Goal: Task Accomplishment & Management: Manage account settings

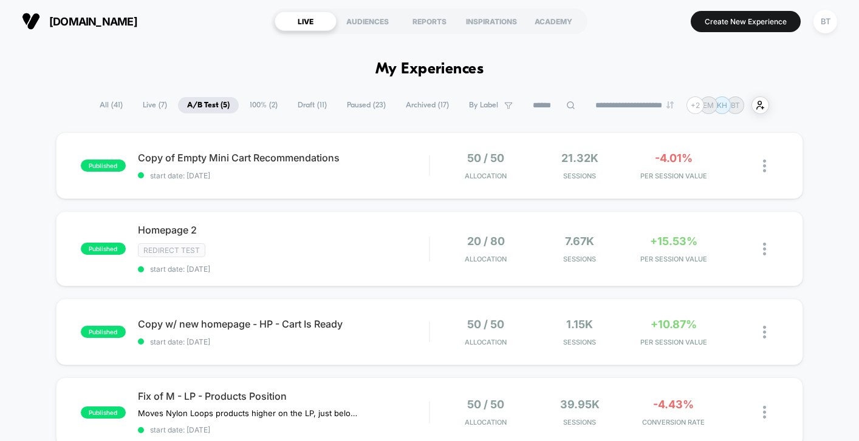
click at [300, 101] on span "Draft ( 11 )" at bounding box center [311, 105] width 47 height 16
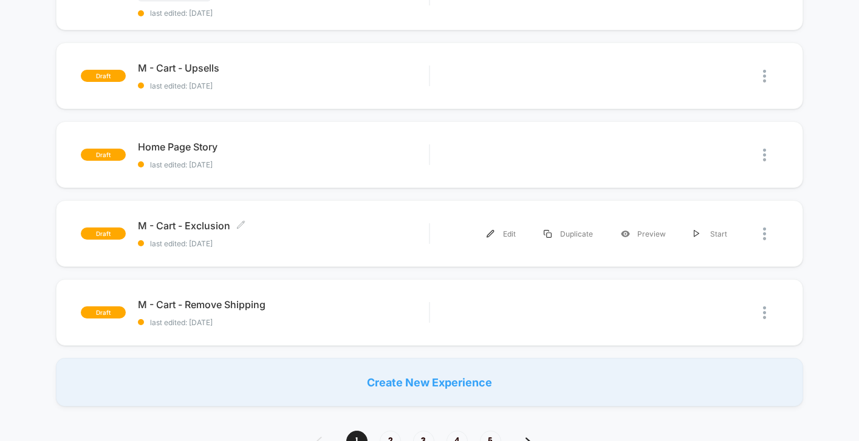
scroll to position [704, 0]
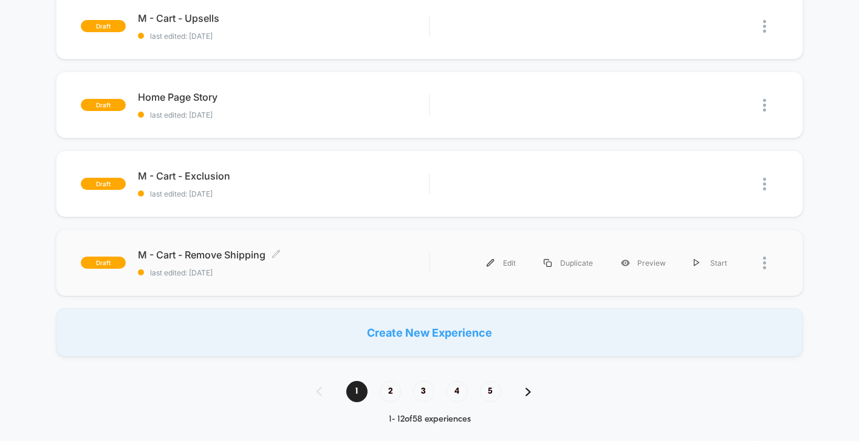
click at [322, 264] on div "M - Cart - Remove Shipping Click to edit experience details Click to edit exper…" at bounding box center [283, 263] width 291 height 29
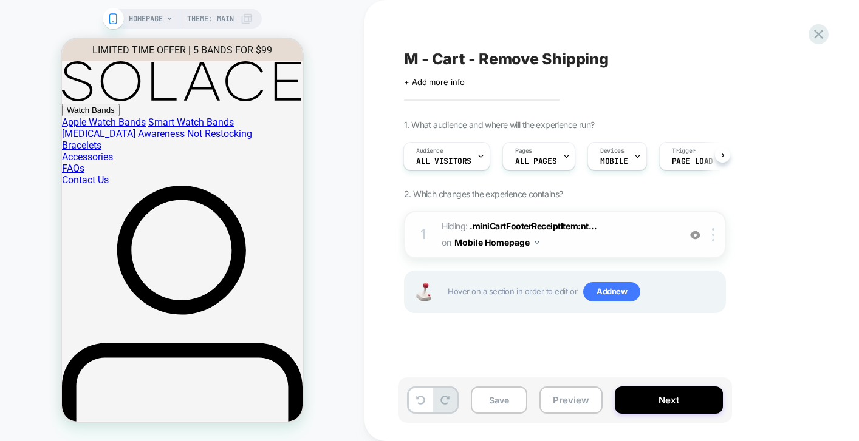
click at [689, 235] on div at bounding box center [695, 234] width 20 height 13
click at [690, 231] on img at bounding box center [695, 235] width 10 height 10
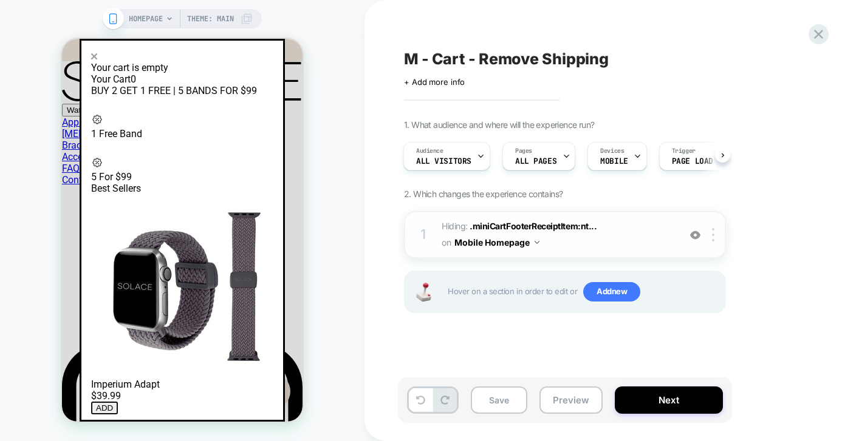
click at [271, 62] on div at bounding box center [182, 56] width 182 height 12
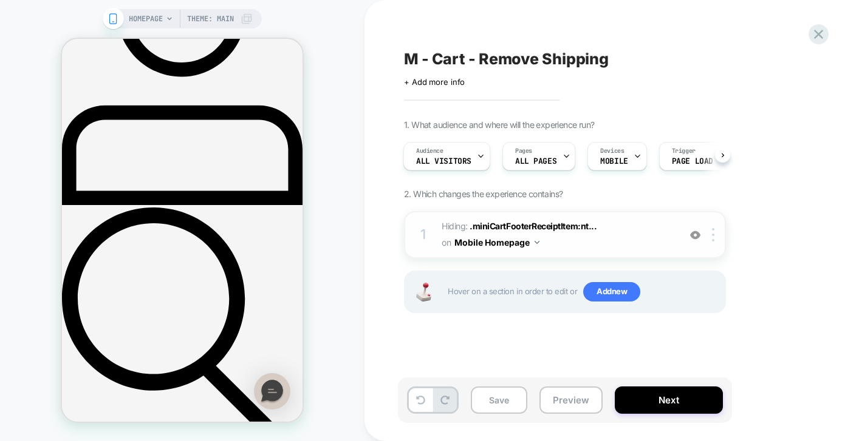
scroll to position [213, 0]
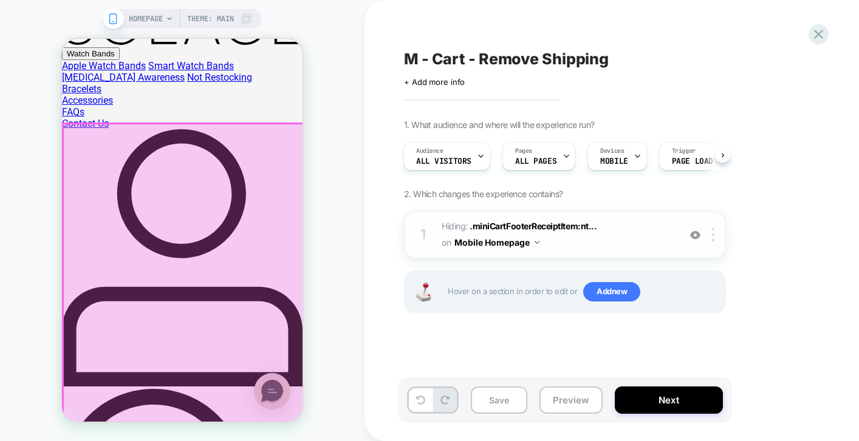
scroll to position [0, 0]
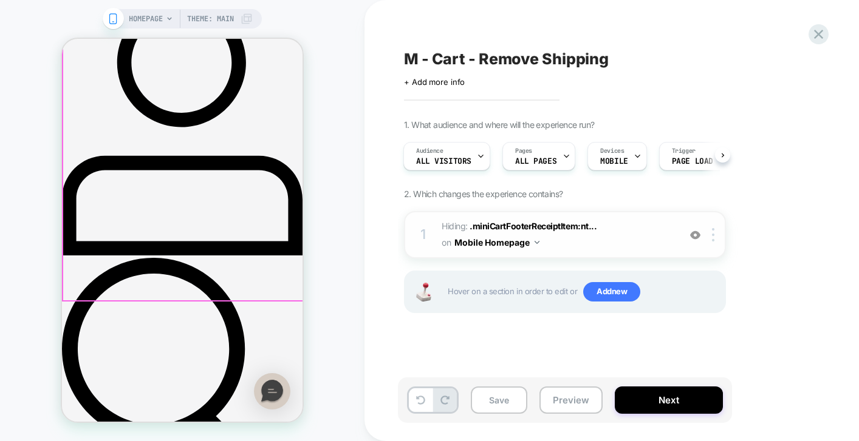
scroll to position [160, 0]
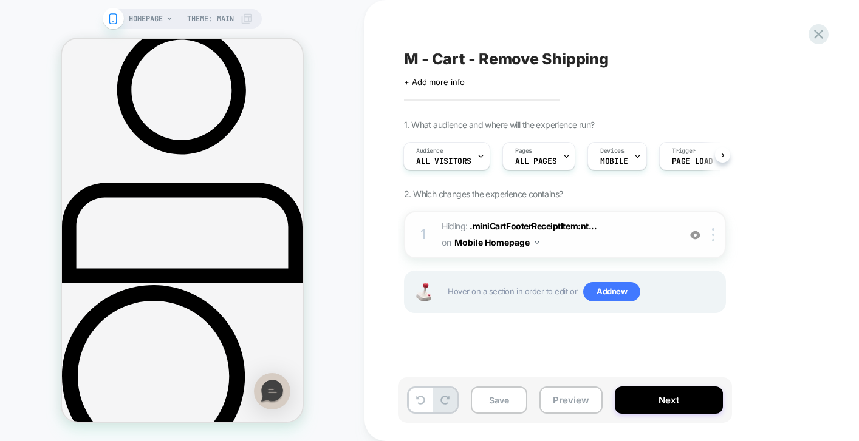
click at [246, 20] on icon at bounding box center [246, 19] width 12 height 12
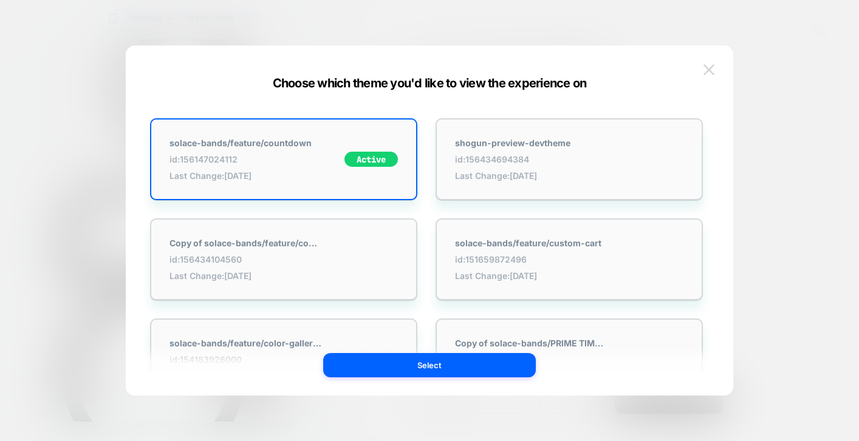
click at [700, 67] on button at bounding box center [708, 70] width 18 height 18
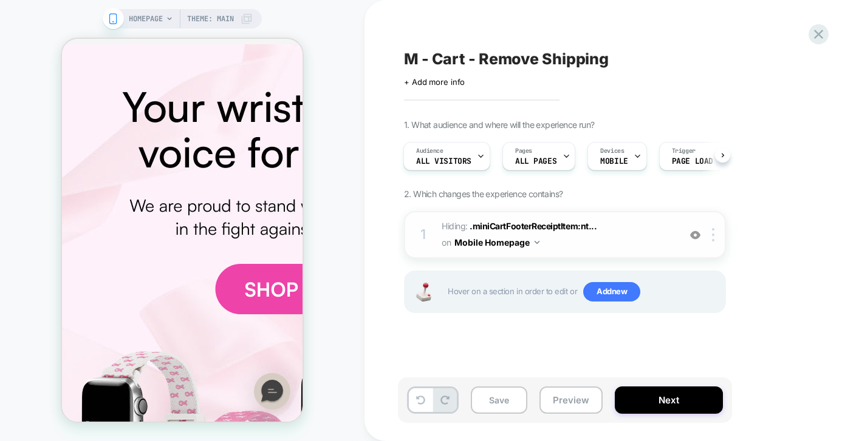
scroll to position [0, 0]
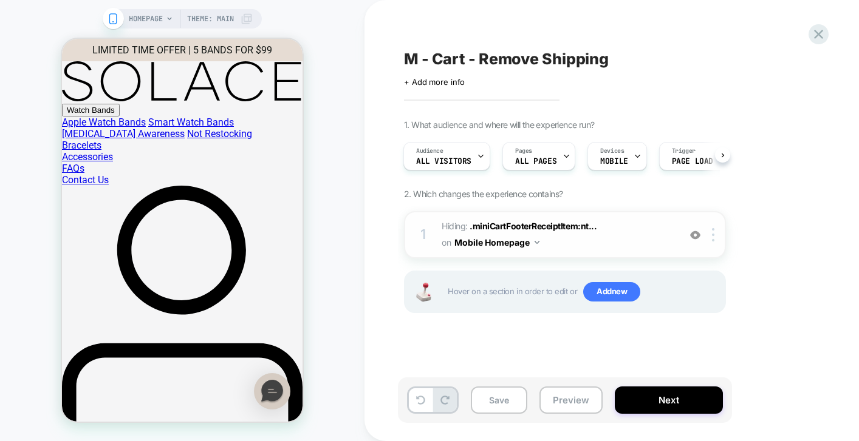
click at [140, 19] on span "HOMEPAGE" at bounding box center [146, 18] width 34 height 19
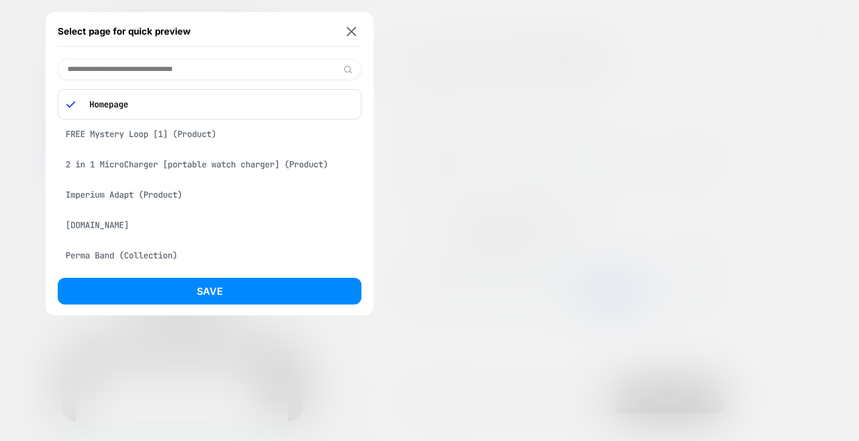
click at [349, 15] on div "Select page for quick preview Homepage FREE Mystery Loop [1] (Product) 2 in 1 M…" at bounding box center [210, 164] width 328 height 304
click at [350, 25] on div "Select page for quick preview" at bounding box center [210, 31] width 304 height 30
click at [349, 32] on img at bounding box center [352, 31] width 10 height 9
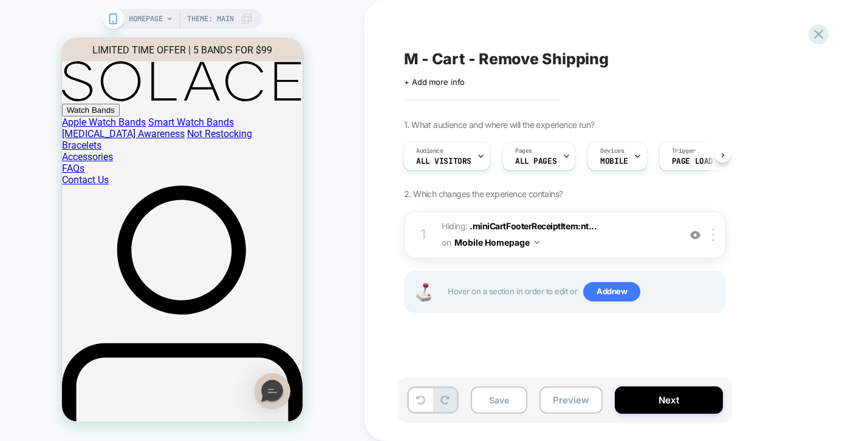
click at [112, 22] on icon at bounding box center [112, 18] width 11 height 11
click at [820, 36] on icon at bounding box center [818, 34] width 9 height 9
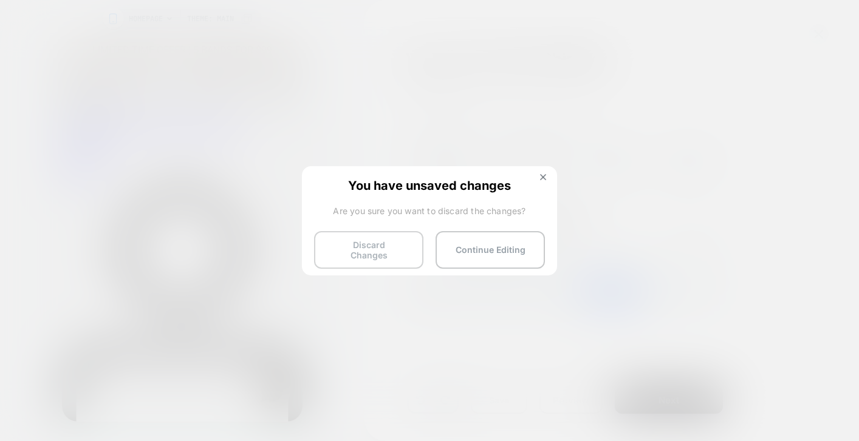
click at [351, 253] on button "Discard Changes" at bounding box center [368, 250] width 109 height 38
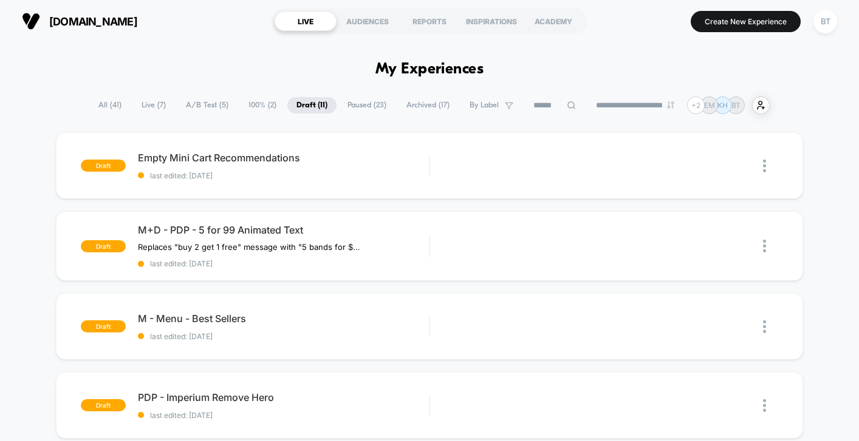
click at [251, 107] on span "100% ( 2 )" at bounding box center [262, 105] width 46 height 16
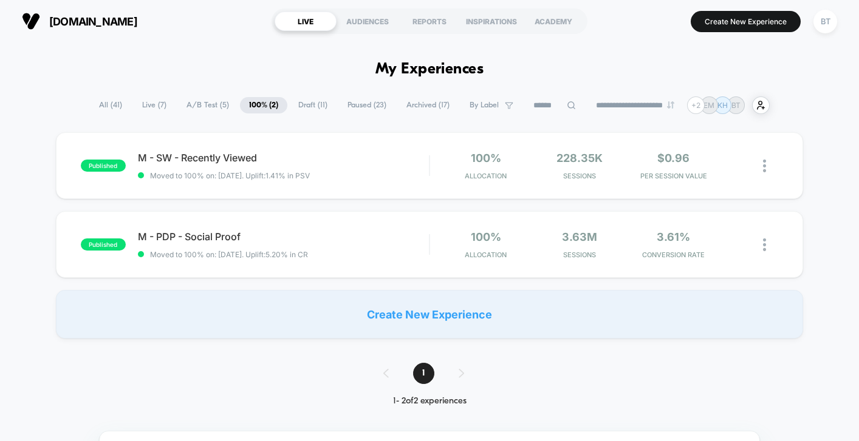
click at [100, 106] on span "All ( 41 )" at bounding box center [110, 105] width 41 height 16
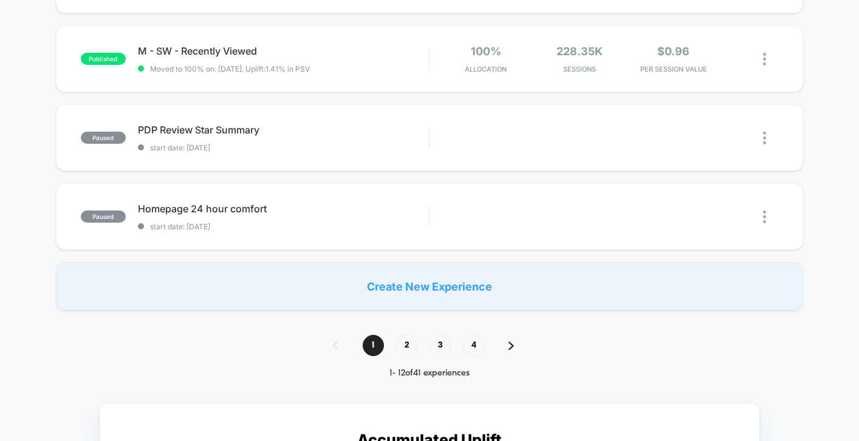
scroll to position [828, 0]
click at [407, 347] on span "2" at bounding box center [406, 346] width 21 height 21
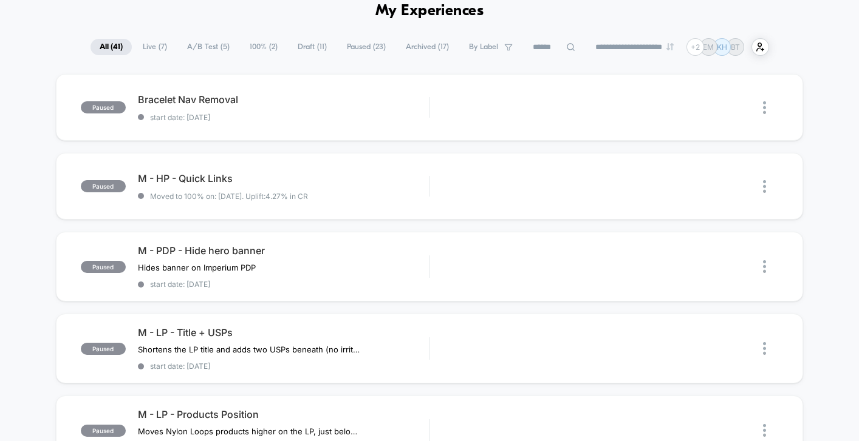
scroll to position [832, 0]
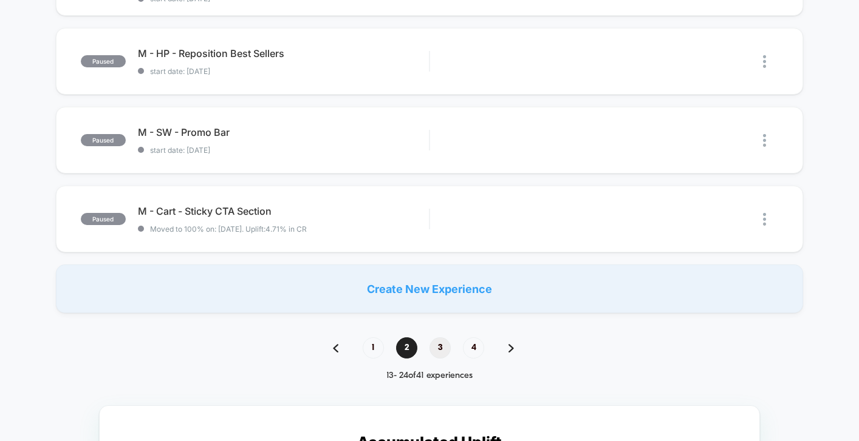
click at [435, 350] on span "3" at bounding box center [439, 348] width 21 height 21
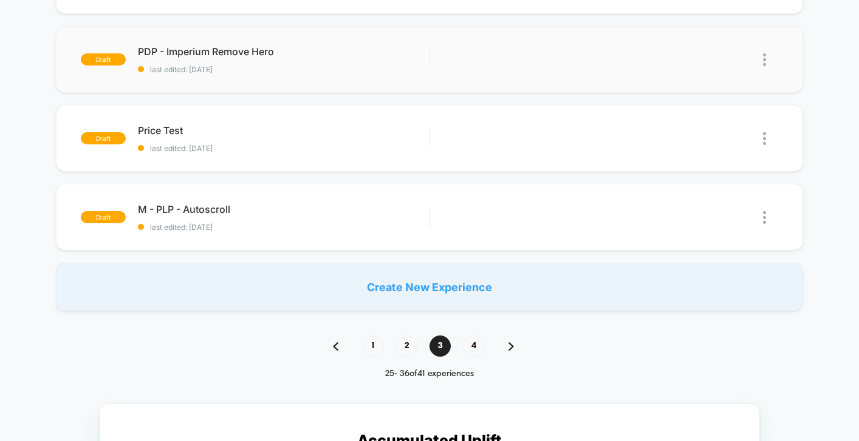
scroll to position [260, 0]
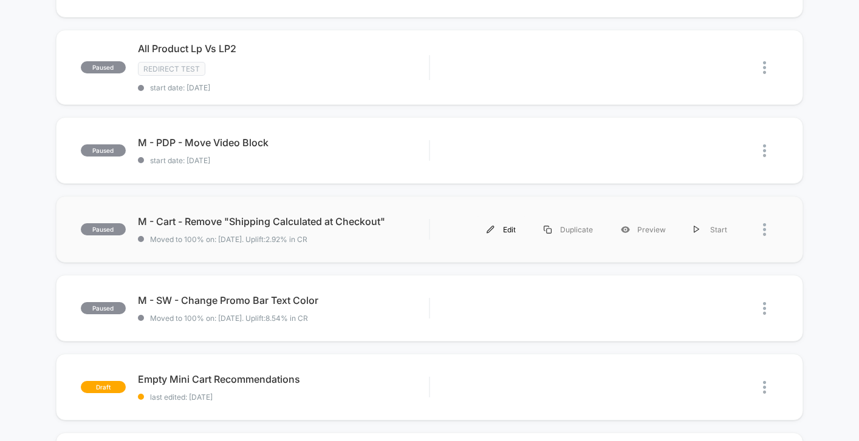
click at [511, 228] on div "Edit" at bounding box center [500, 229] width 57 height 27
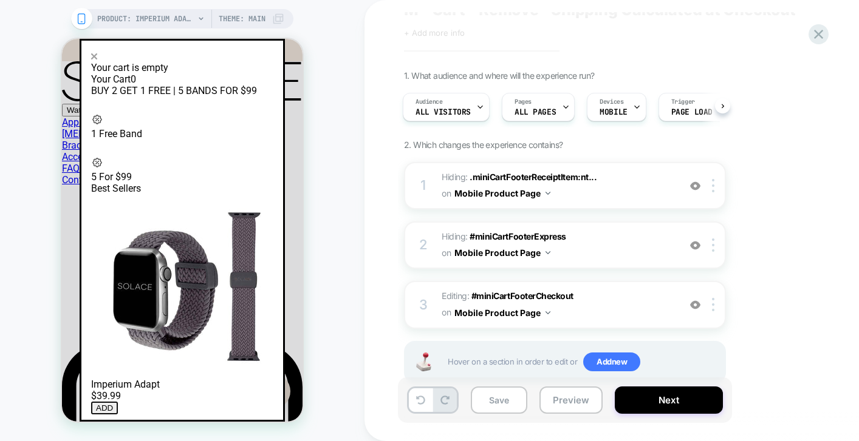
click at [97, 60] on icon at bounding box center [94, 56] width 6 height 6
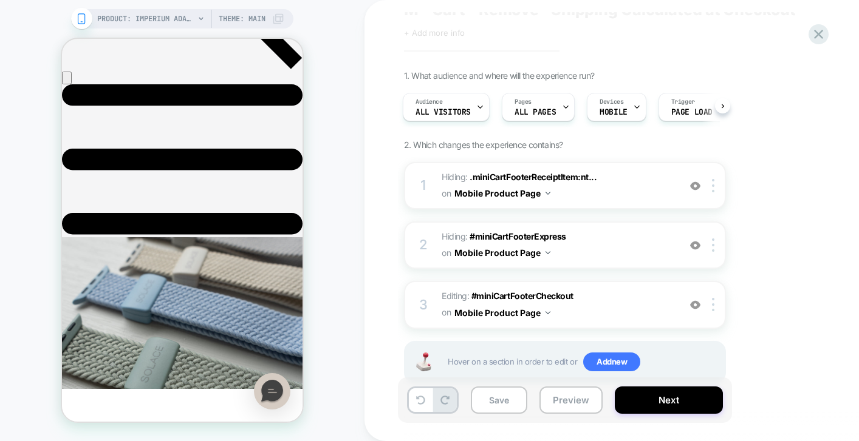
scroll to position [926, 0]
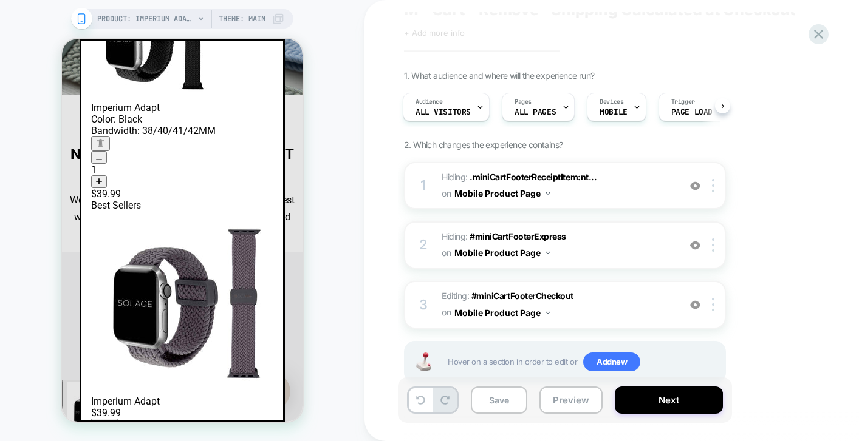
scroll to position [0, 0]
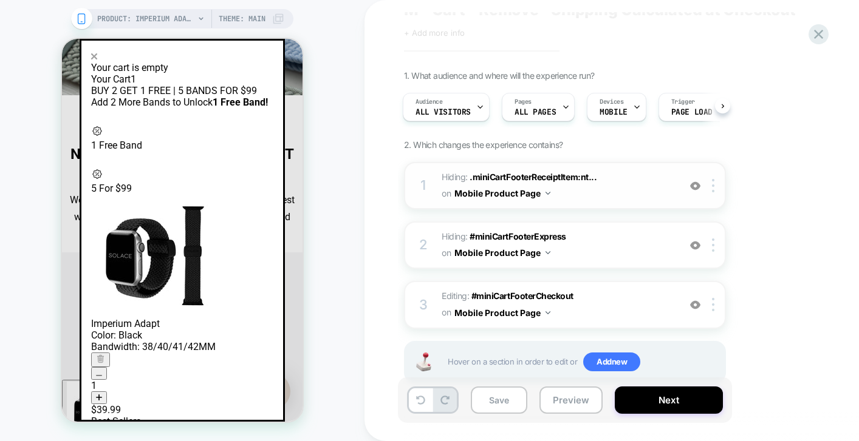
click at [692, 187] on img at bounding box center [695, 186] width 10 height 10
click at [689, 248] on div at bounding box center [695, 245] width 20 height 13
click at [696, 305] on img at bounding box center [695, 305] width 10 height 10
click at [706, 303] on div at bounding box center [715, 304] width 20 height 13
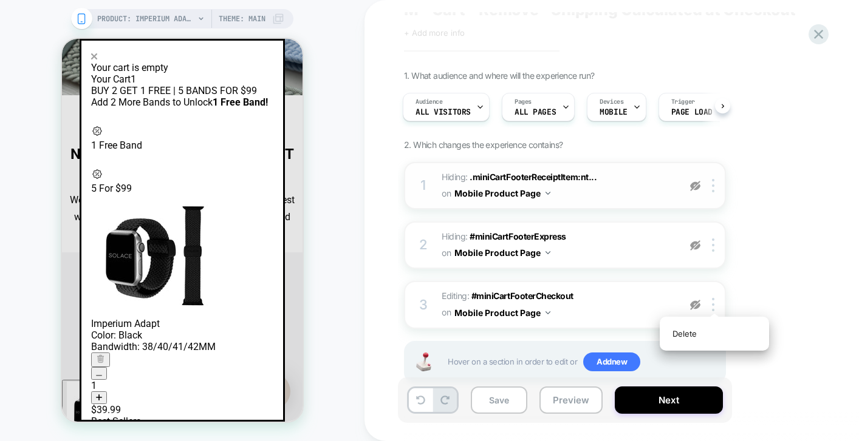
click at [696, 307] on img at bounding box center [695, 305] width 10 height 10
click at [695, 248] on img at bounding box center [695, 245] width 10 height 10
click at [698, 239] on div at bounding box center [695, 245] width 20 height 13
click at [695, 185] on img at bounding box center [695, 186] width 10 height 10
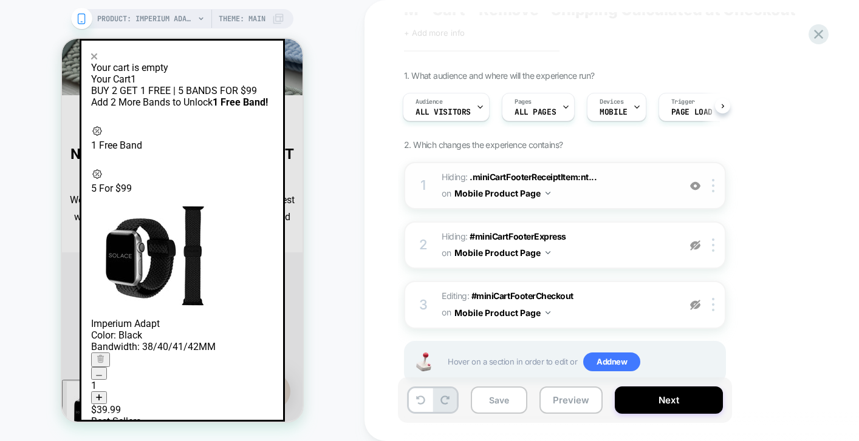
click at [695, 185] on img at bounding box center [695, 186] width 10 height 10
click at [777, 195] on div "1. What audience and where will the experience run? Audience All Visitors Pages…" at bounding box center [625, 242] width 443 height 344
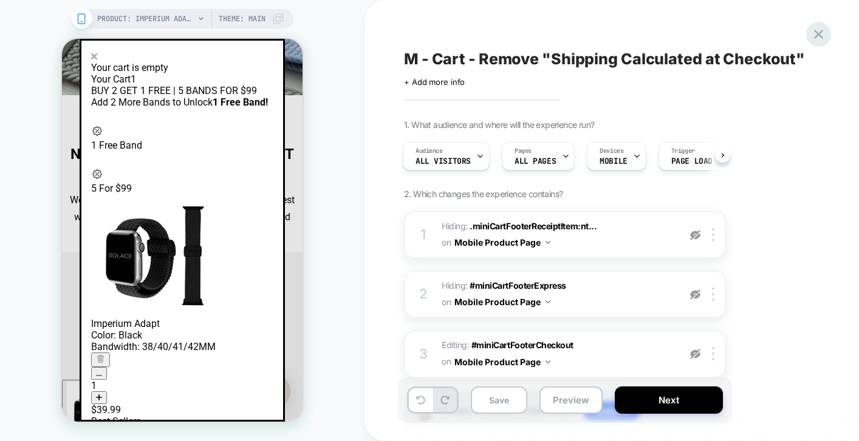
click at [820, 39] on icon at bounding box center [818, 34] width 16 height 16
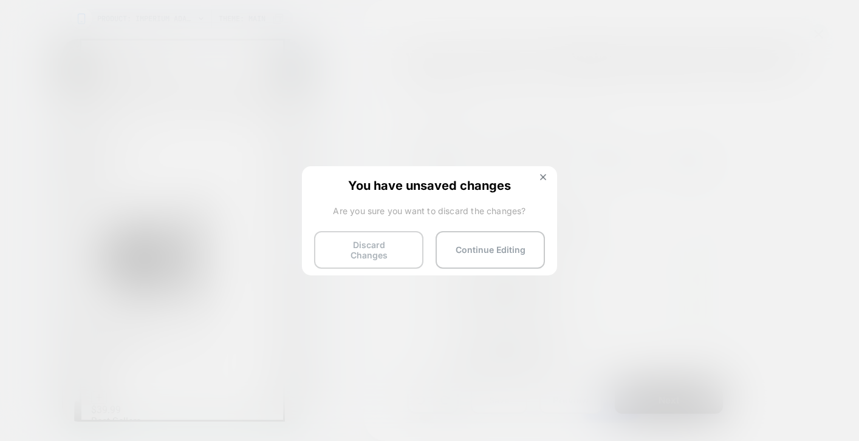
click at [384, 246] on button "Discard Changes" at bounding box center [368, 250] width 109 height 38
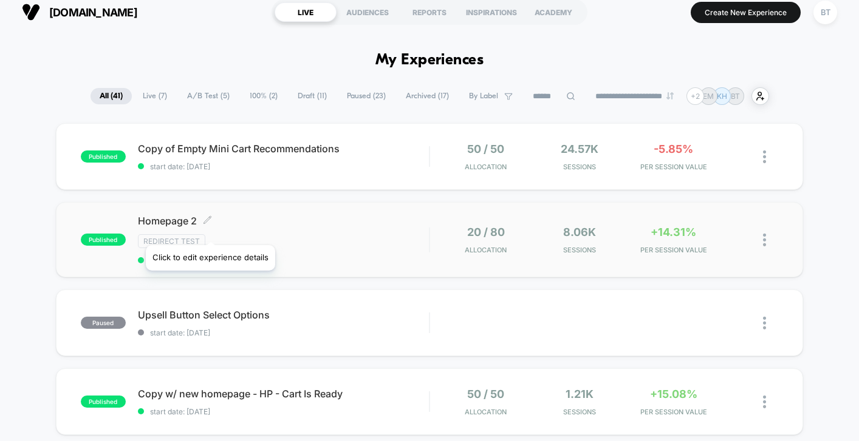
scroll to position [220, 0]
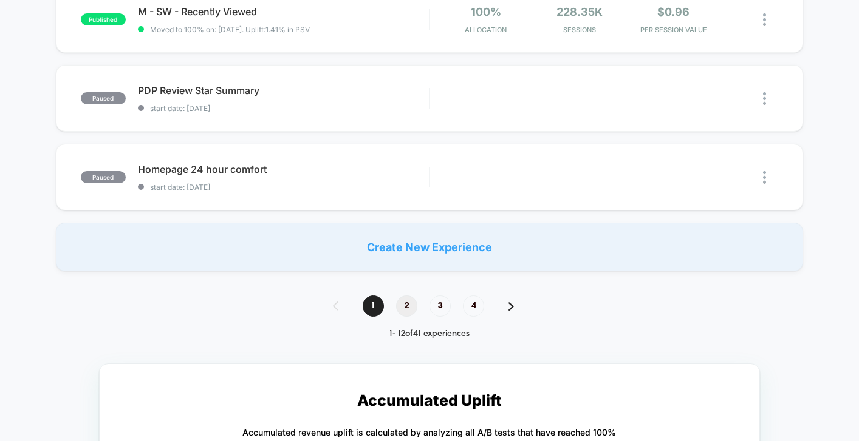
click at [405, 301] on span "2" at bounding box center [406, 306] width 21 height 21
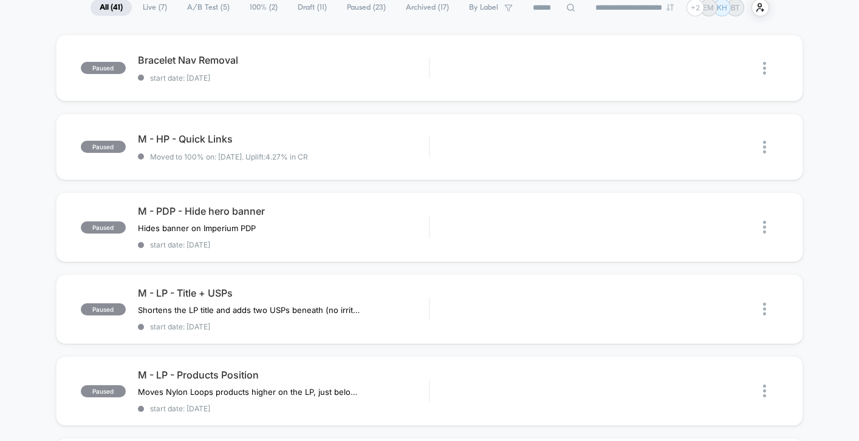
scroll to position [872, 0]
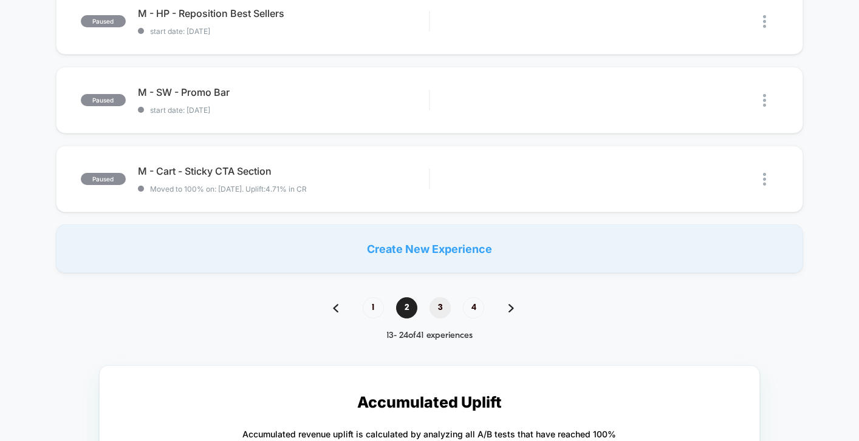
click at [437, 307] on span "3" at bounding box center [439, 308] width 21 height 21
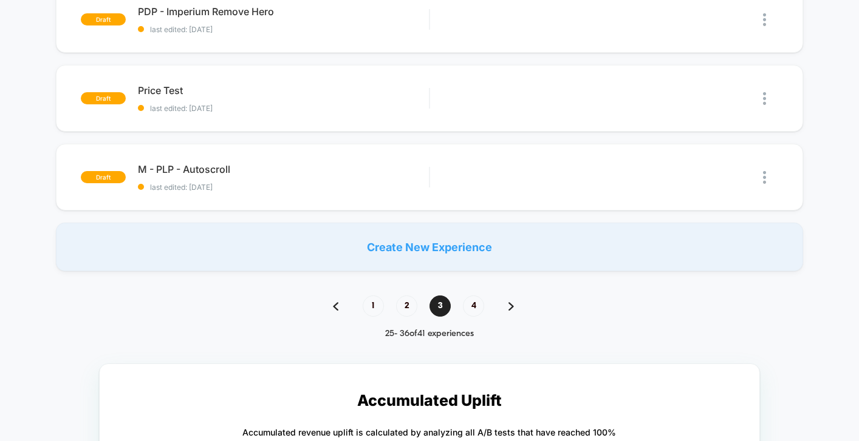
scroll to position [260, 0]
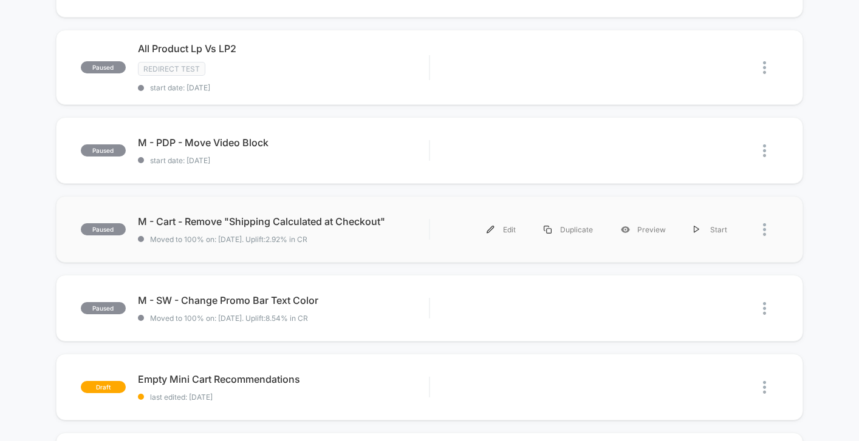
click at [322, 252] on div "paused M - Cart - Remove "Shipping Calculated at Checkout" Moved to 100% on: [D…" at bounding box center [429, 229] width 747 height 67
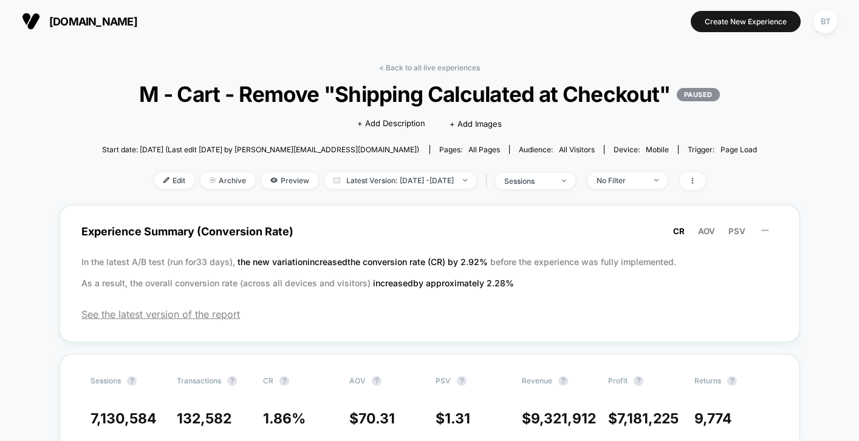
click at [316, 154] on span "Start date: [DATE] (Last edit [DATE] by [PERSON_NAME][EMAIL_ADDRESS][DOMAIN_NAM…" at bounding box center [260, 149] width 317 height 9
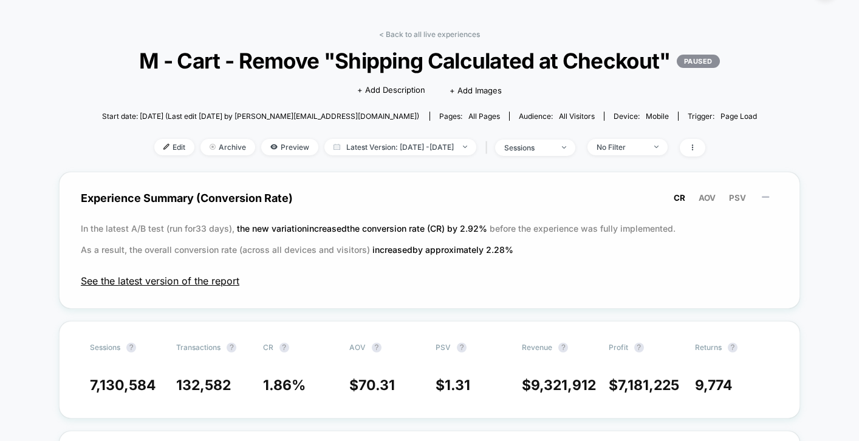
click at [162, 287] on span "See the latest version of the report" at bounding box center [429, 281] width 697 height 12
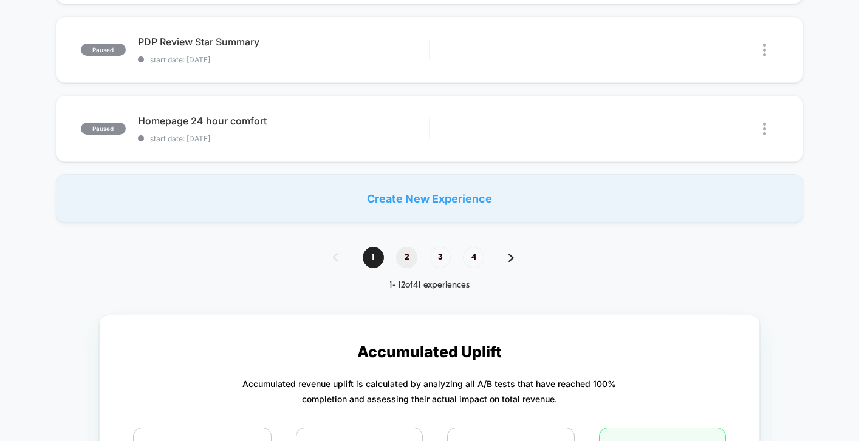
click at [400, 255] on span "2" at bounding box center [406, 257] width 21 height 21
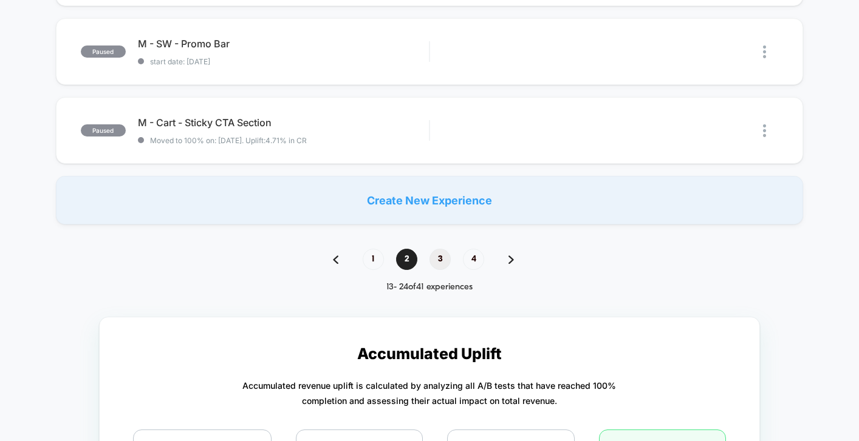
click at [446, 252] on span "3" at bounding box center [439, 259] width 21 height 21
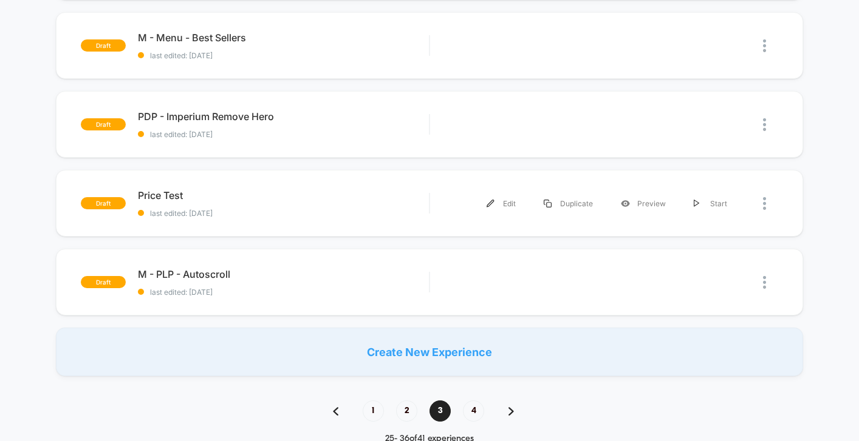
scroll to position [882, 0]
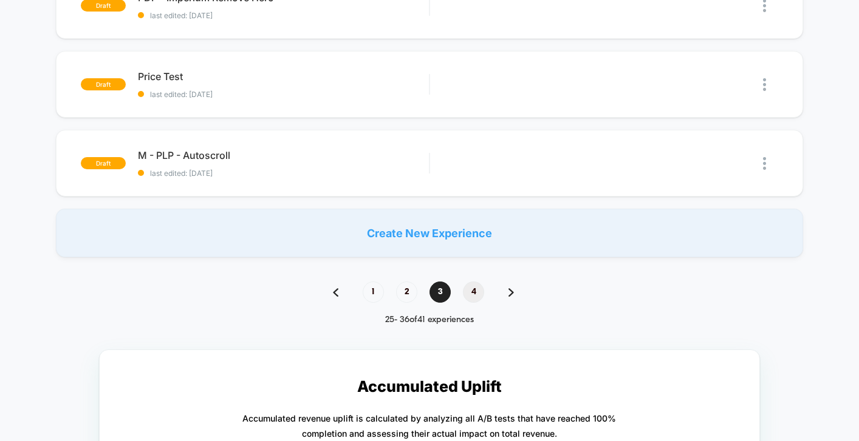
click at [482, 290] on span "4" at bounding box center [473, 292] width 21 height 21
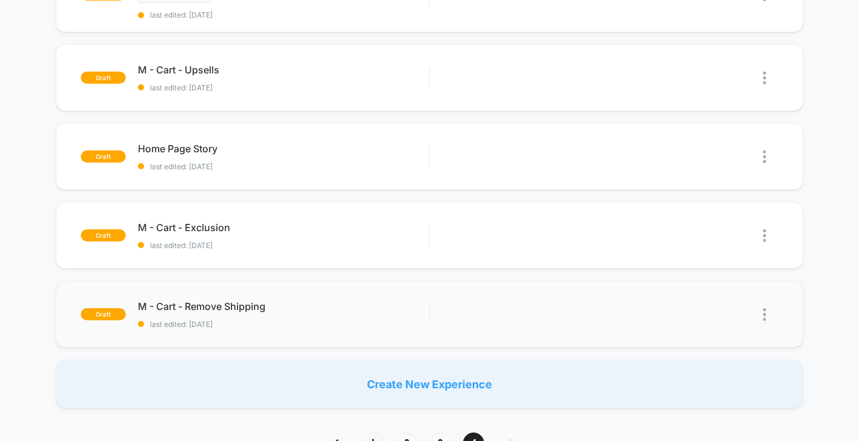
scroll to position [394, 0]
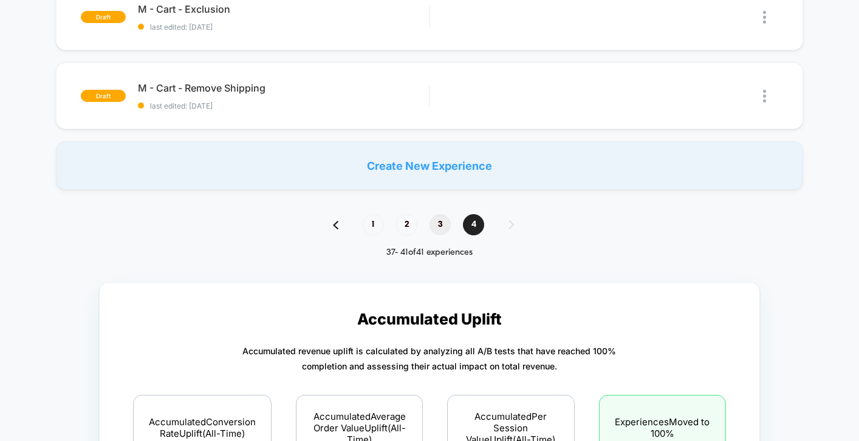
click at [444, 229] on span "3" at bounding box center [439, 224] width 21 height 21
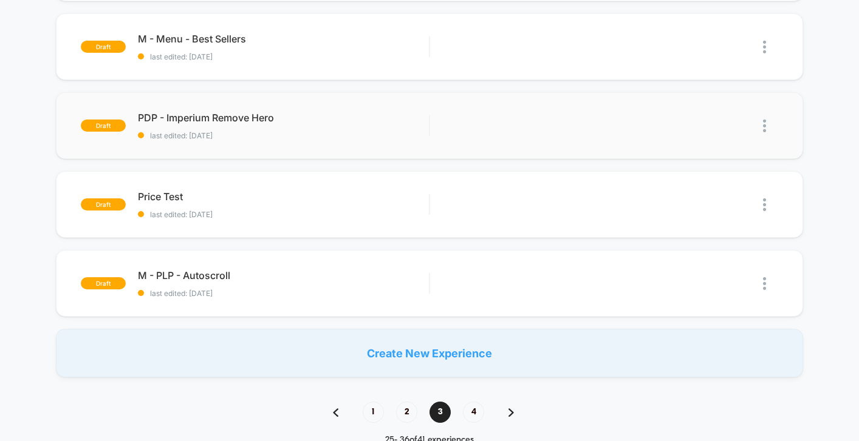
scroll to position [761, 0]
click at [407, 407] on span "2" at bounding box center [406, 413] width 21 height 21
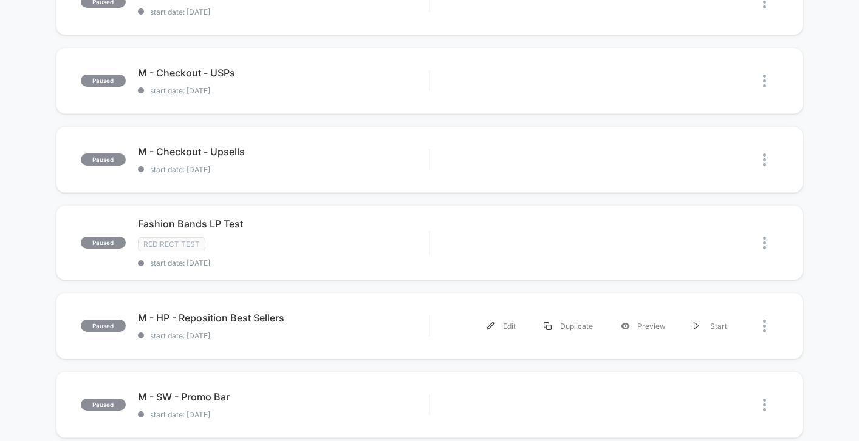
scroll to position [521, 0]
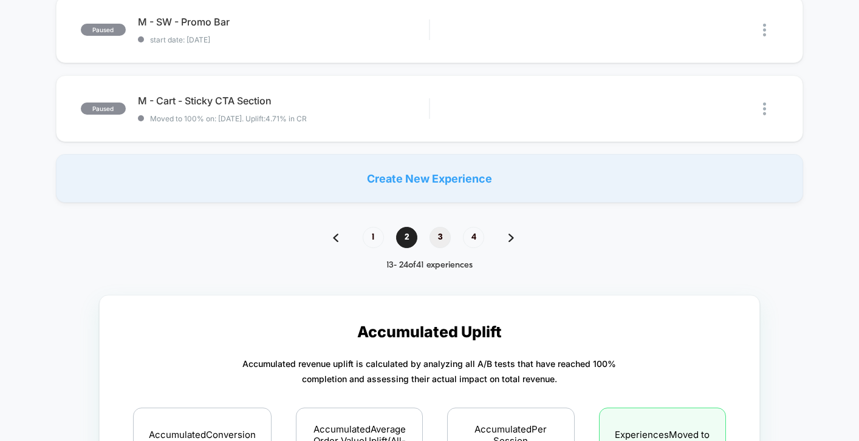
click at [440, 228] on span "3" at bounding box center [439, 237] width 21 height 21
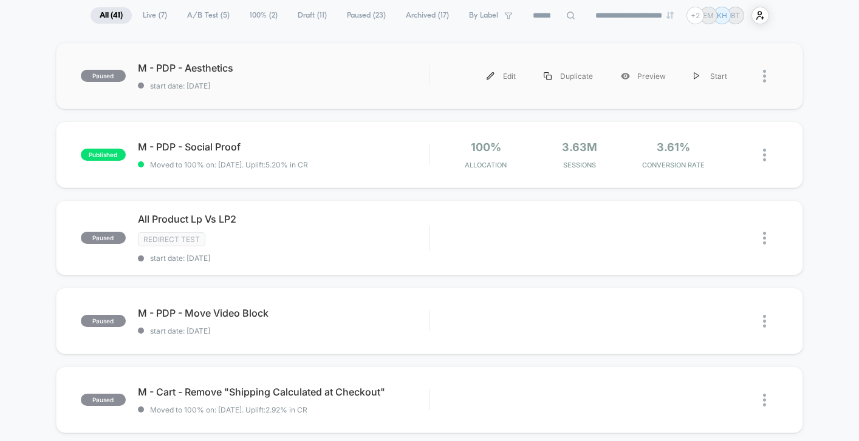
scroll to position [0, 0]
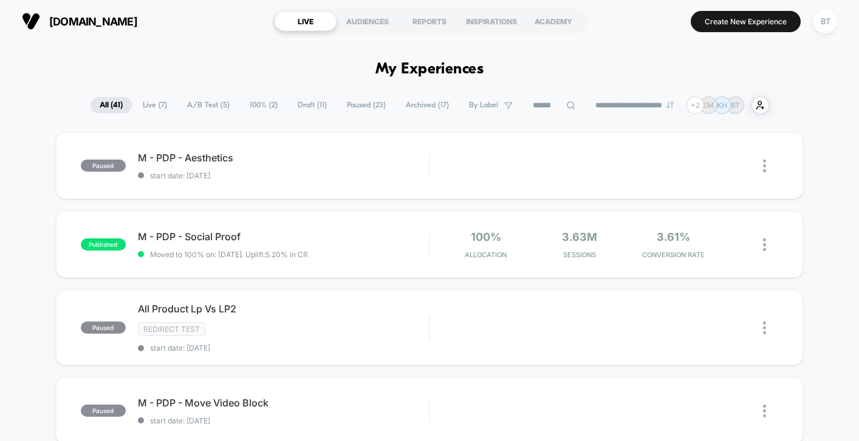
click at [146, 104] on span "Live ( 7 )" at bounding box center [155, 105] width 43 height 16
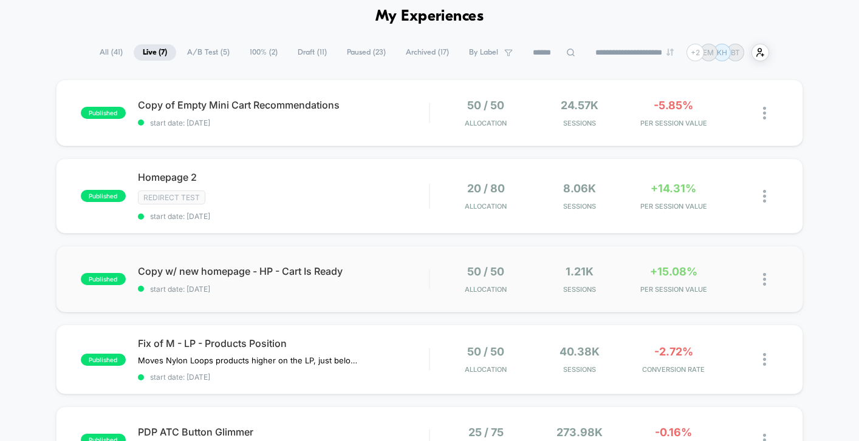
scroll to position [90, 0]
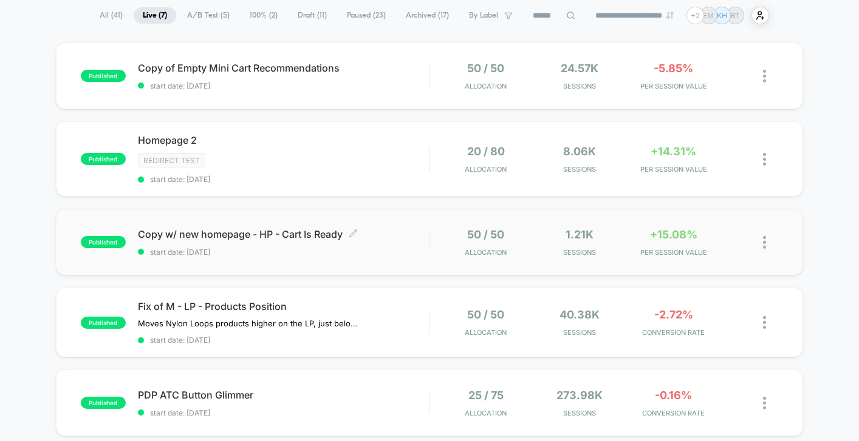
click at [406, 250] on span "start date: [DATE]" at bounding box center [283, 252] width 291 height 9
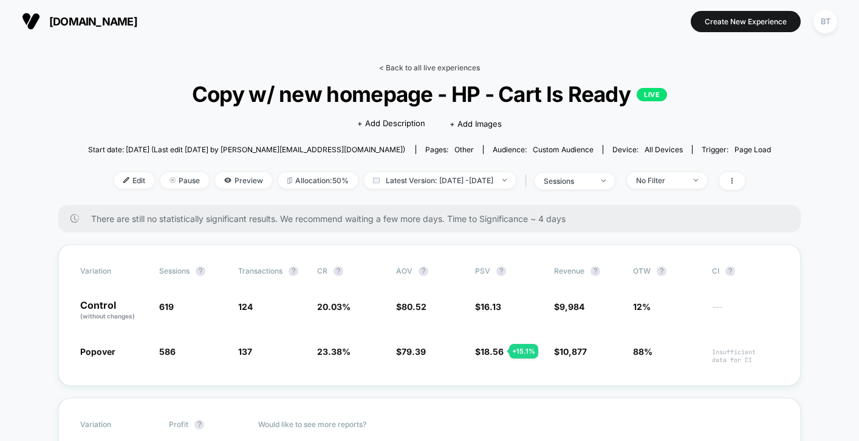
click at [404, 70] on link "< Back to all live experiences" at bounding box center [429, 67] width 101 height 9
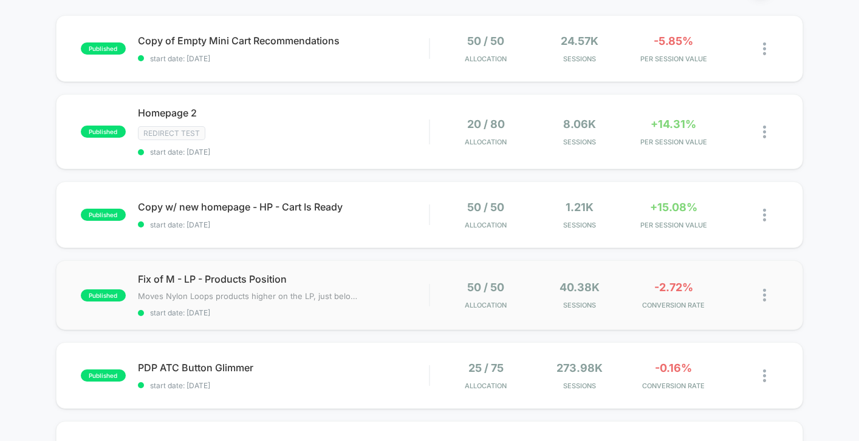
scroll to position [176, 0]
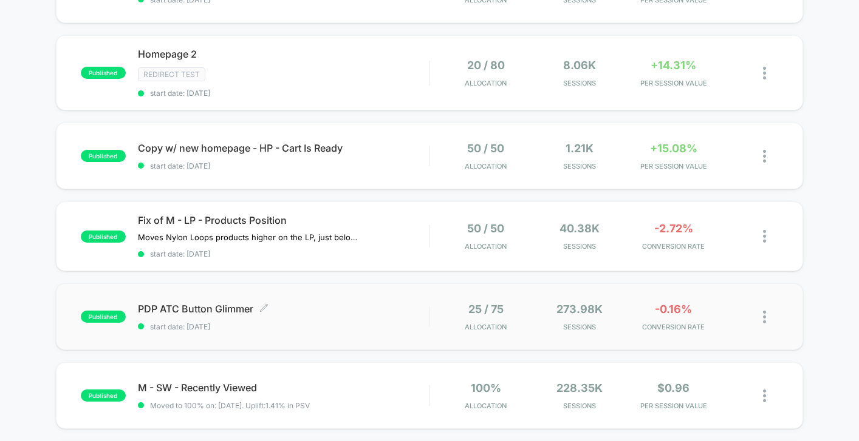
click at [395, 325] on span "start date: [DATE]" at bounding box center [283, 326] width 291 height 9
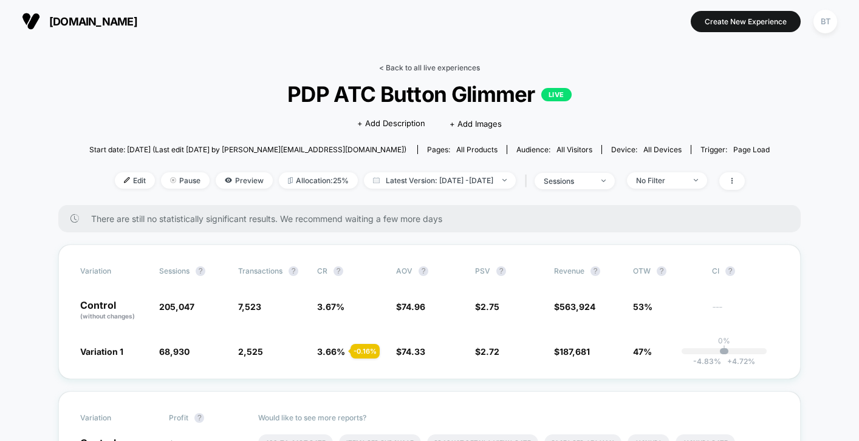
click at [458, 64] on link "< Back to all live experiences" at bounding box center [429, 67] width 101 height 9
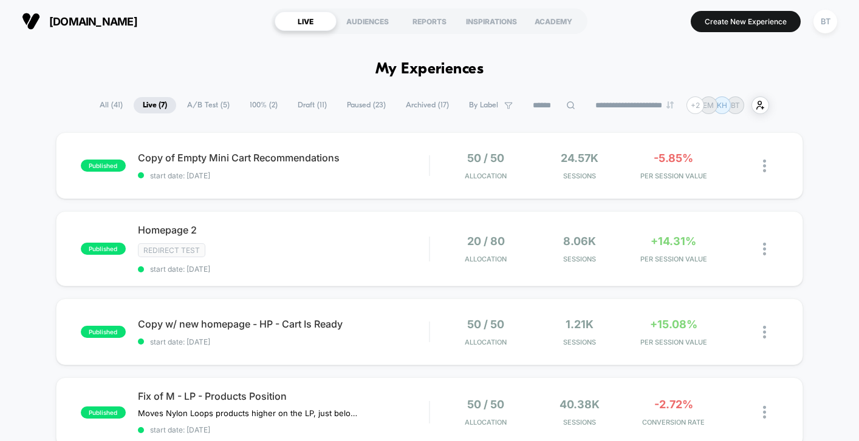
scroll to position [56, 0]
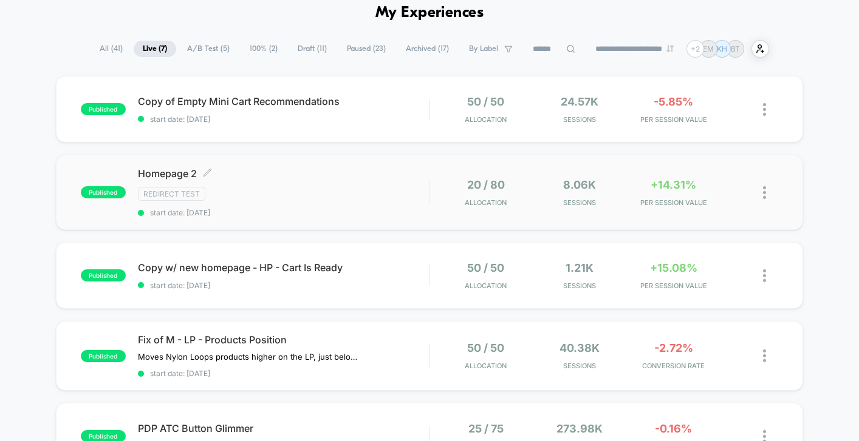
click at [363, 208] on span "start date: [DATE]" at bounding box center [283, 212] width 291 height 9
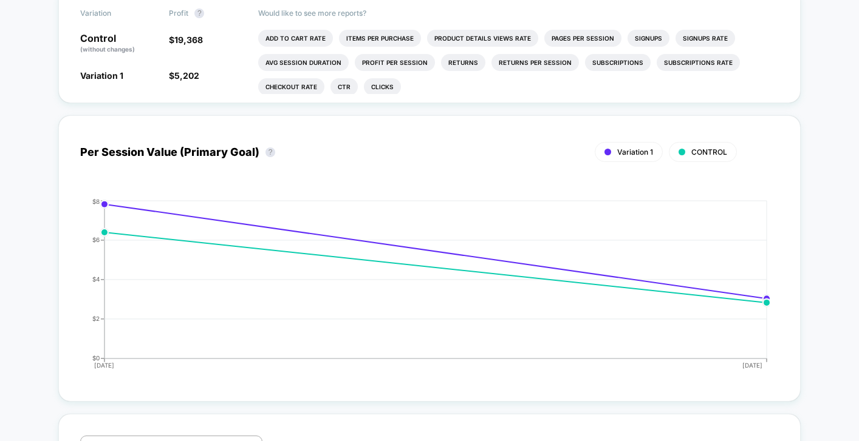
scroll to position [563, 0]
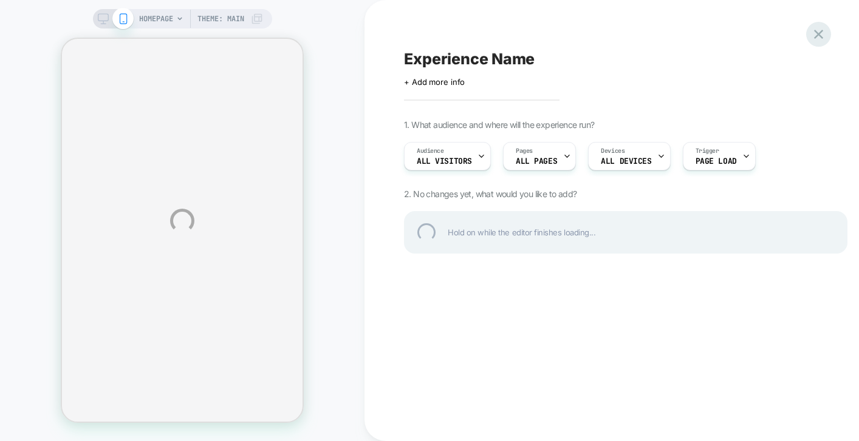
click at [821, 32] on div at bounding box center [818, 34] width 25 height 25
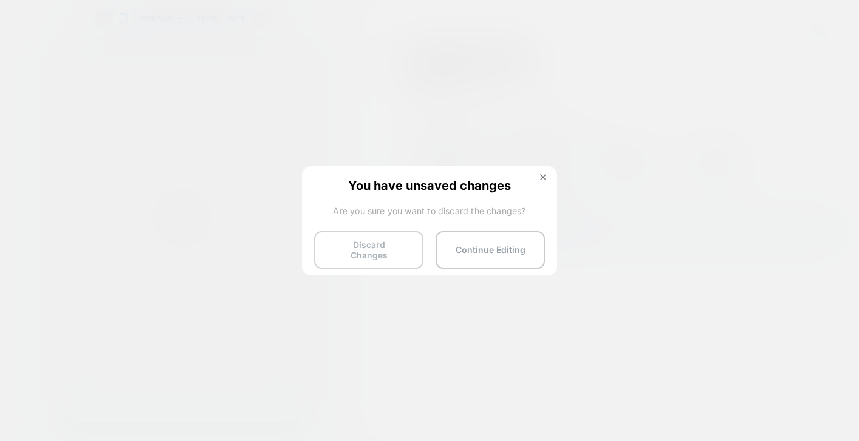
click at [376, 256] on button "Discard Changes" at bounding box center [368, 250] width 109 height 38
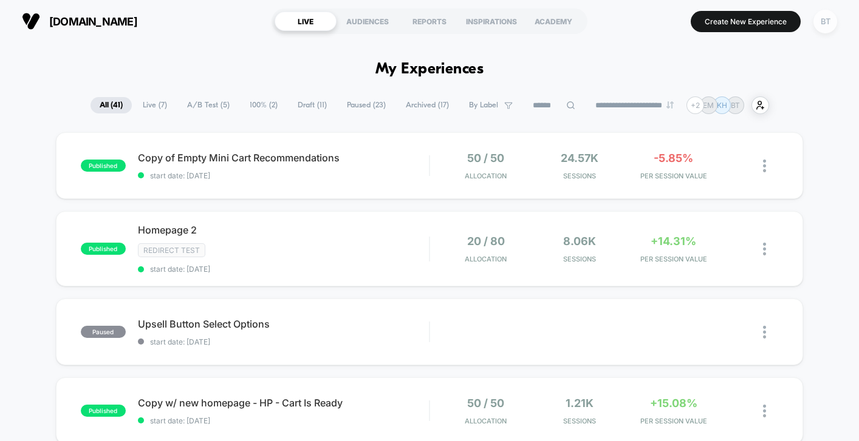
click at [821, 16] on div "BT" at bounding box center [825, 22] width 24 height 24
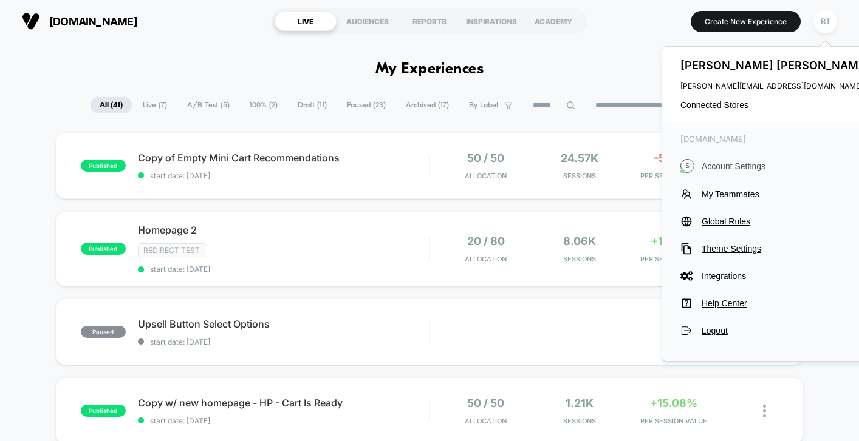
click at [722, 164] on span "Account Settings" at bounding box center [786, 167] width 171 height 10
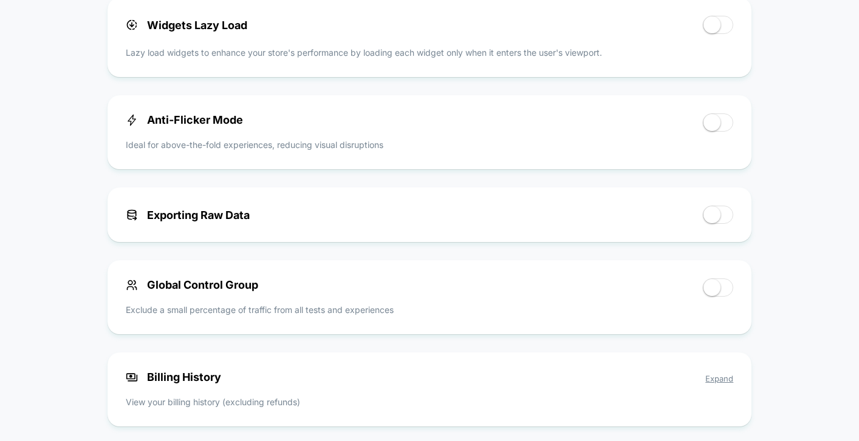
scroll to position [713, 0]
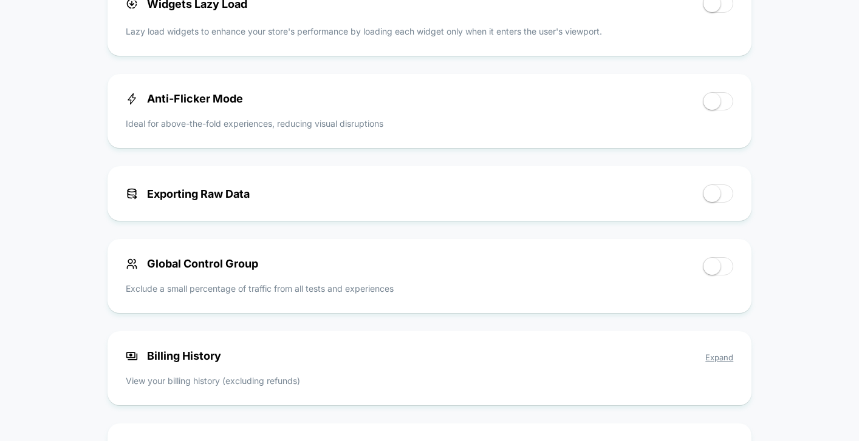
click at [710, 106] on span at bounding box center [711, 101] width 17 height 17
drag, startPoint x: 712, startPoint y: 104, endPoint x: 764, endPoint y: 104, distance: 52.2
click at [764, 104] on div "< Back to Homepage [DOMAIN_NAME] Account Settings Your subscription is Active P…" at bounding box center [429, 100] width 859 height 1543
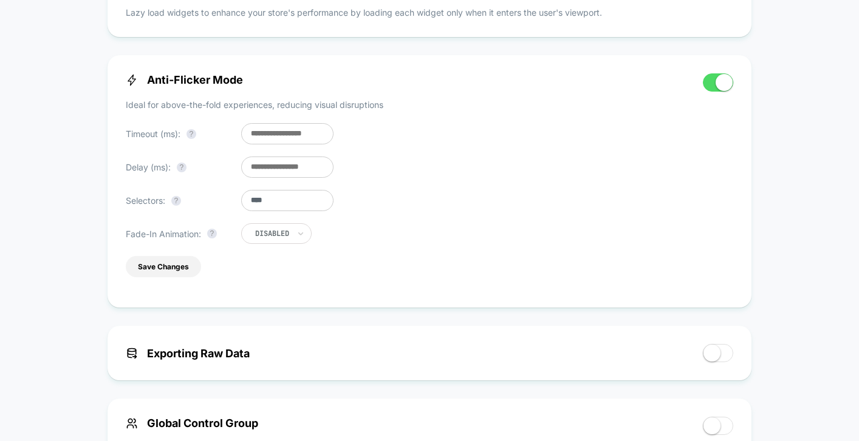
scroll to position [732, 0]
click at [168, 273] on button "Save Changes" at bounding box center [163, 267] width 75 height 21
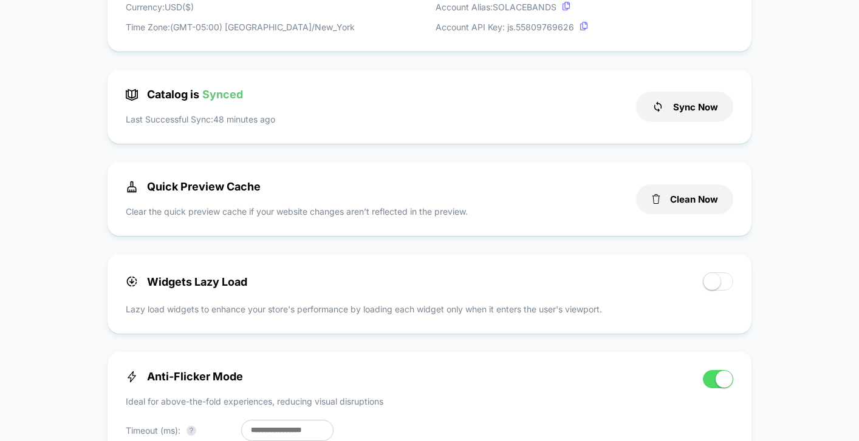
scroll to position [0, 0]
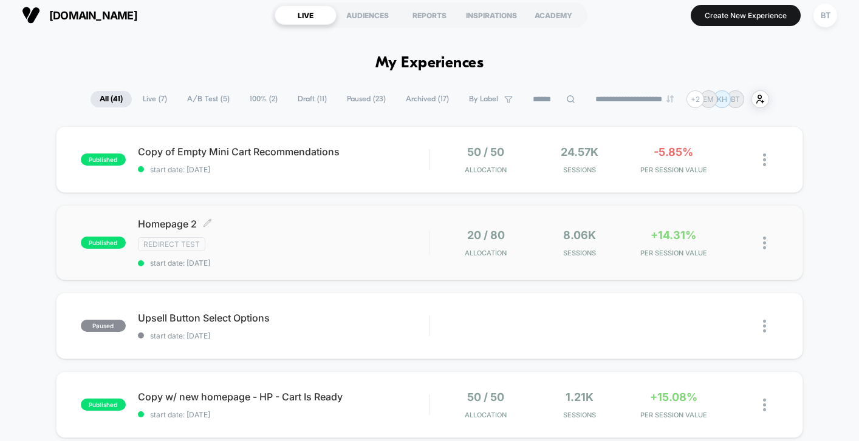
scroll to position [165, 0]
